Goal: Information Seeking & Learning: Learn about a topic

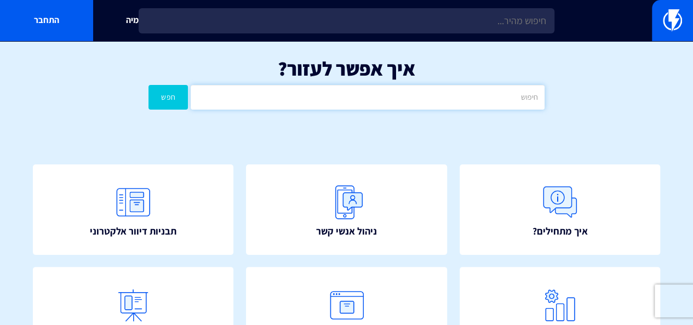
click at [397, 98] on input "text" at bounding box center [368, 97] width 354 height 25
type input "קופון דינאמי"
click at [164, 97] on button "חפש" at bounding box center [167, 97] width 39 height 25
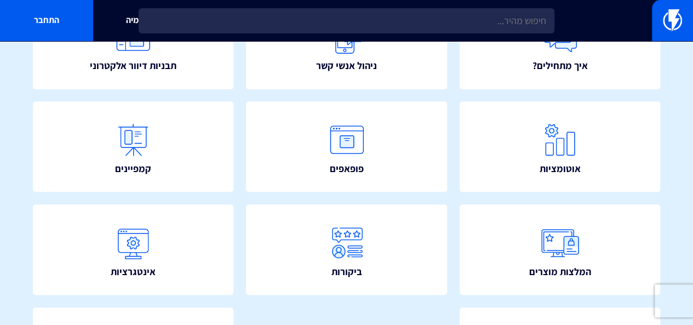
scroll to position [164, 0]
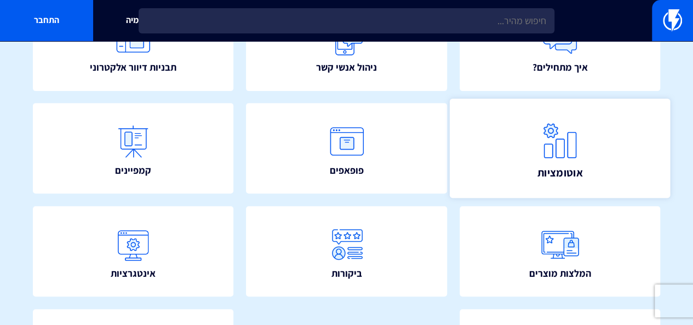
click at [546, 148] on img at bounding box center [560, 141] width 48 height 48
